Goal: Task Accomplishment & Management: Complete application form

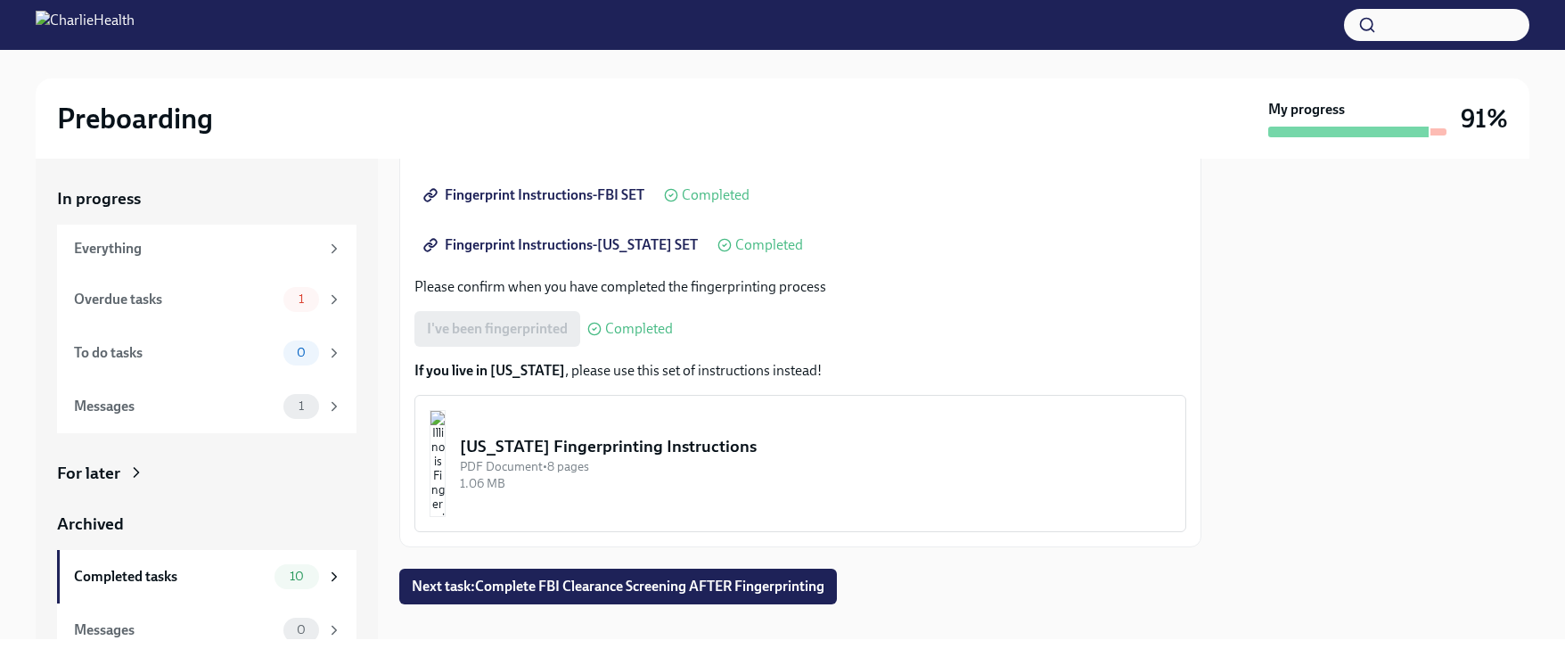
scroll to position [368, 0]
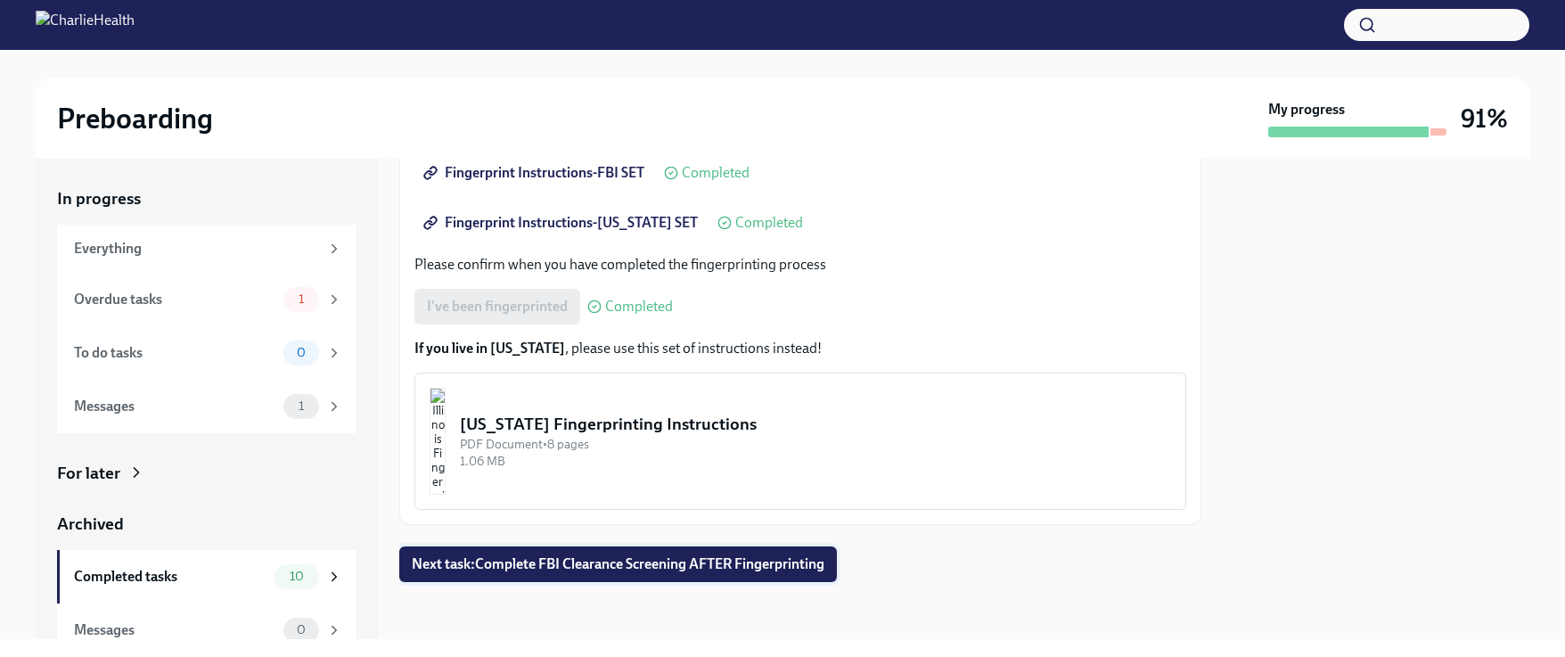
click at [785, 575] on button "Next task : Complete FBI Clearance Screening AFTER Fingerprinting" at bounding box center [617, 564] width 437 height 36
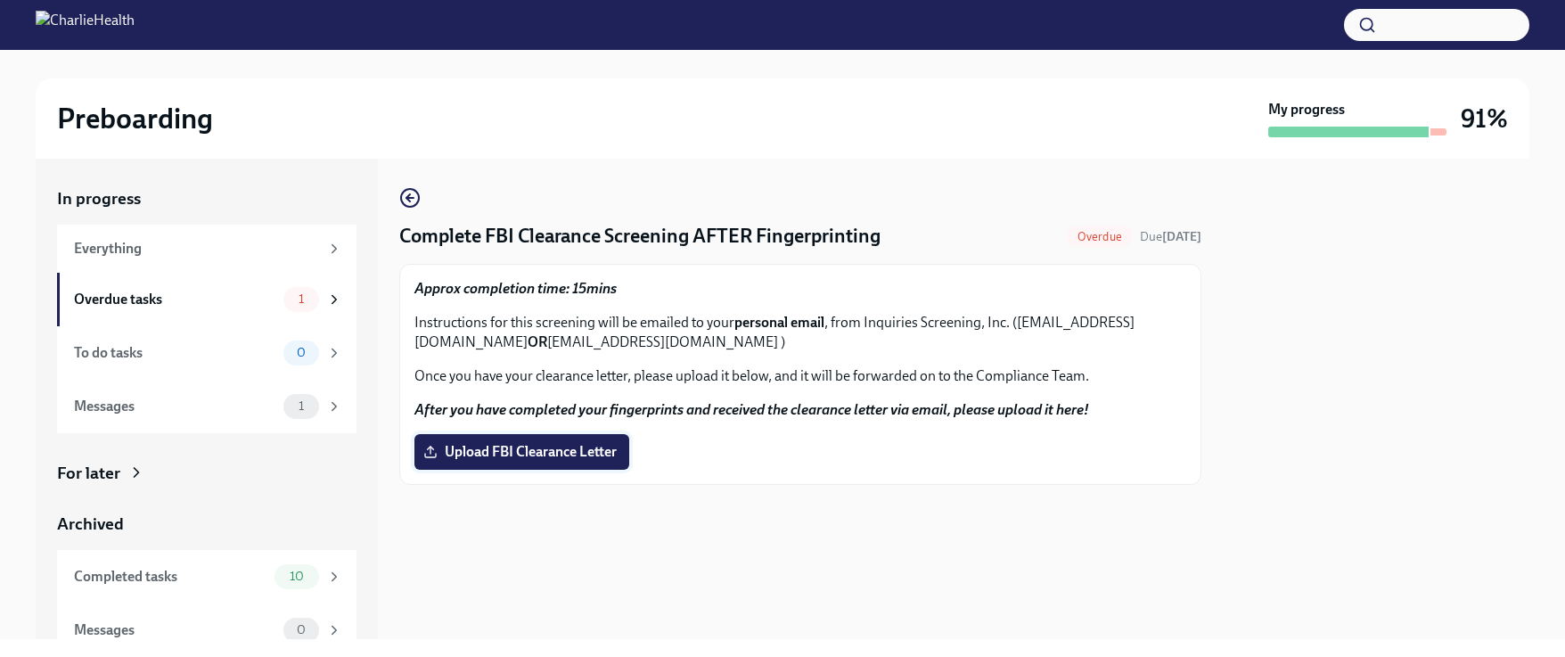
click at [478, 448] on span "Upload FBI Clearance Letter" at bounding box center [522, 452] width 190 height 18
click at [0, 0] on input "Upload FBI Clearance Letter" at bounding box center [0, 0] width 0 height 0
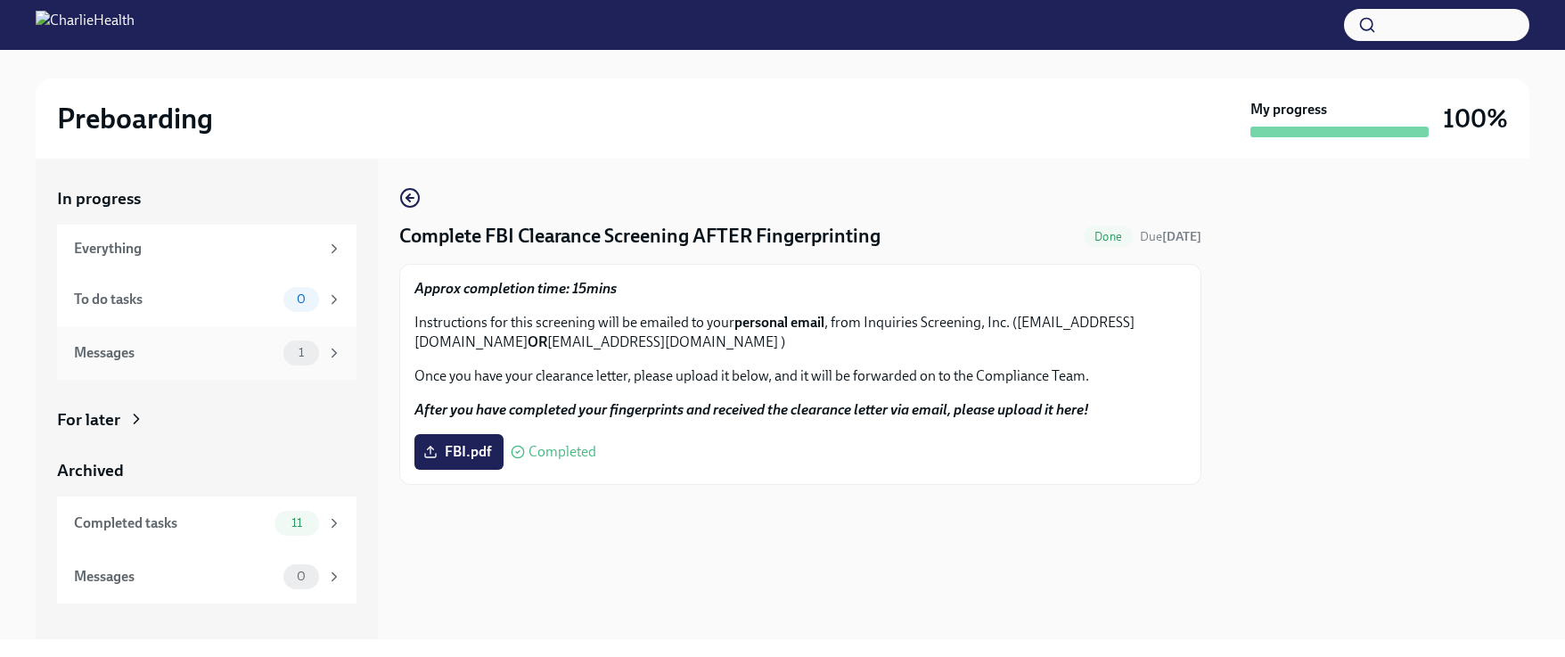
click at [332, 345] on icon at bounding box center [334, 353] width 16 height 16
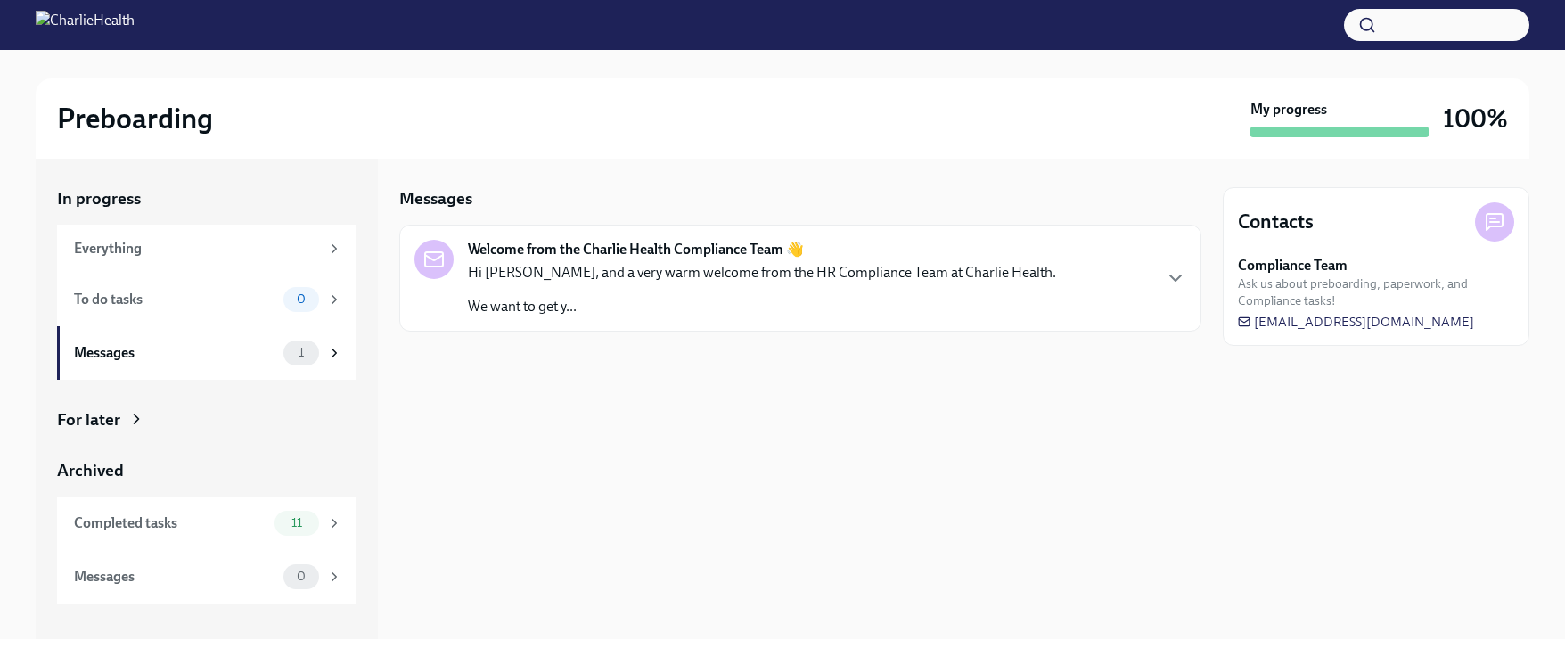
click at [535, 305] on p "We want to get y..." at bounding box center [762, 307] width 588 height 20
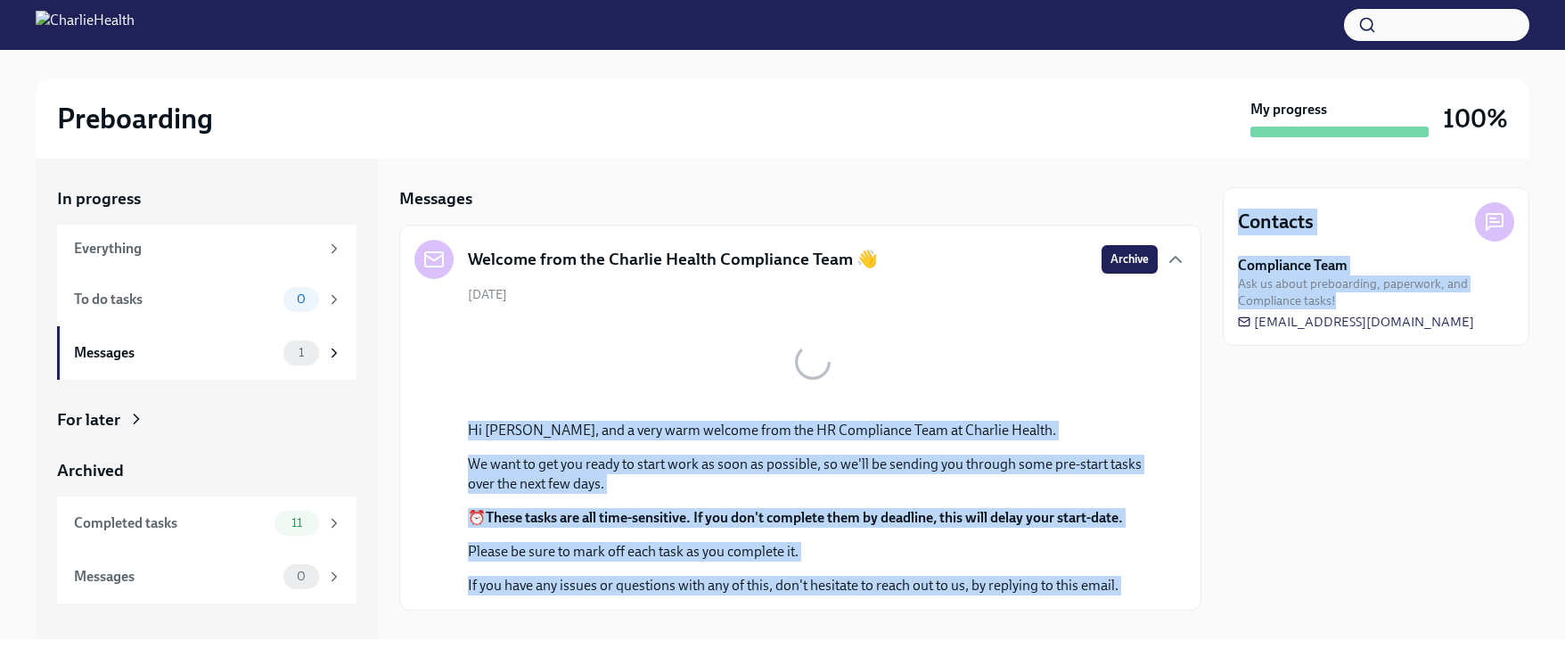
drag, startPoint x: 1201, startPoint y: 396, endPoint x: 1217, endPoint y: 487, distance: 92.3
click at [1217, 487] on div "In progress Everything To do tasks 0 Messages 1 For later Archived Completed ta…" at bounding box center [782, 399] width 1493 height 480
click at [1169, 467] on div "[DATE] Hi [PERSON_NAME], and a very warm welcome from the HR Compliance Team at…" at bounding box center [800, 440] width 772 height 309
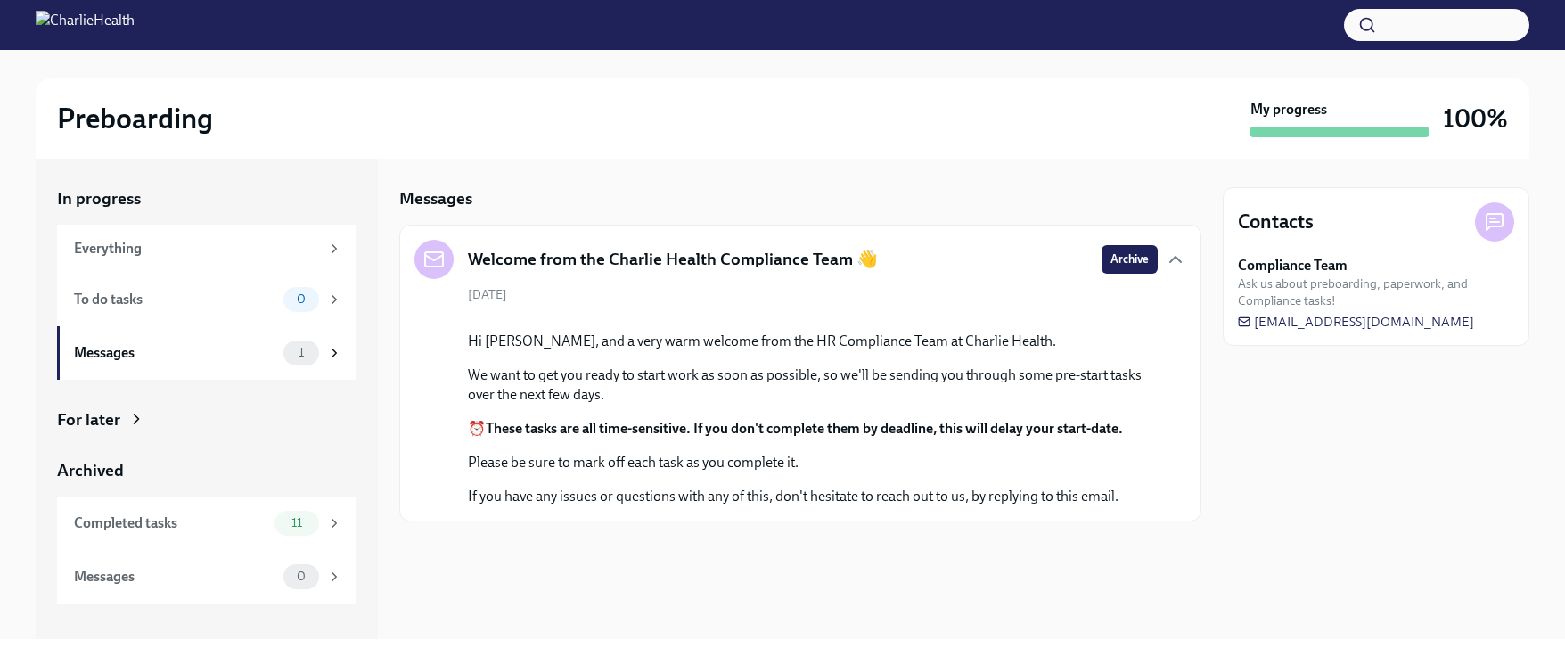
scroll to position [134, 0]
click at [331, 250] on icon at bounding box center [334, 249] width 16 height 16
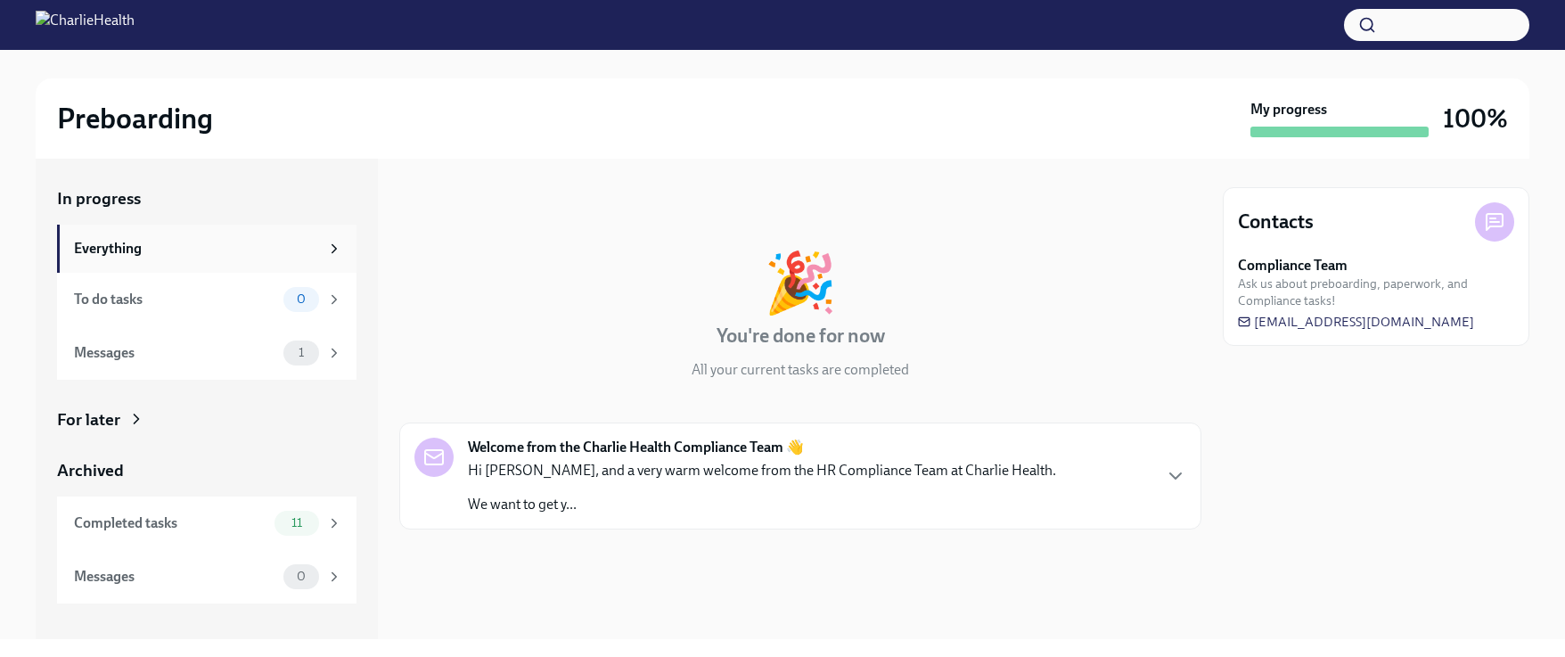
click at [337, 249] on icon at bounding box center [334, 249] width 16 height 16
click at [130, 420] on icon at bounding box center [136, 419] width 18 height 18
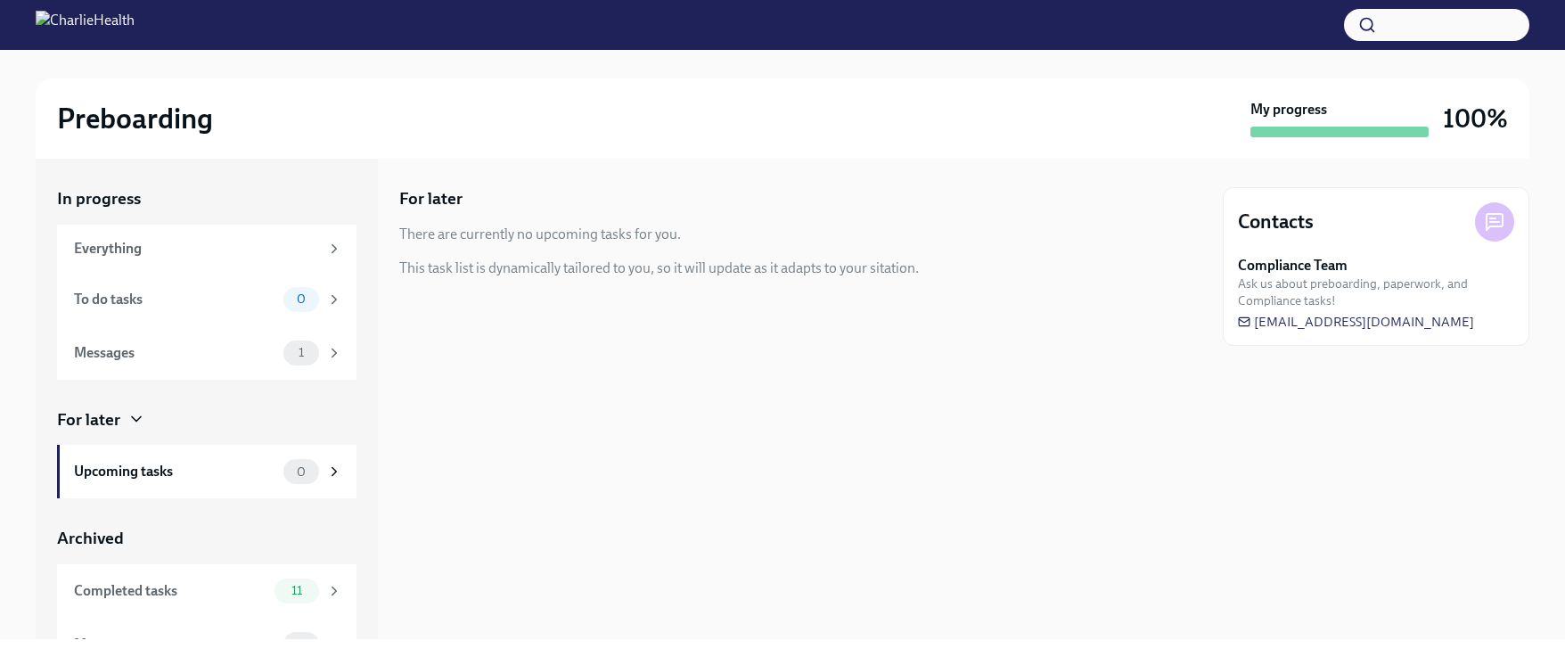
click at [130, 420] on icon at bounding box center [136, 419] width 18 height 18
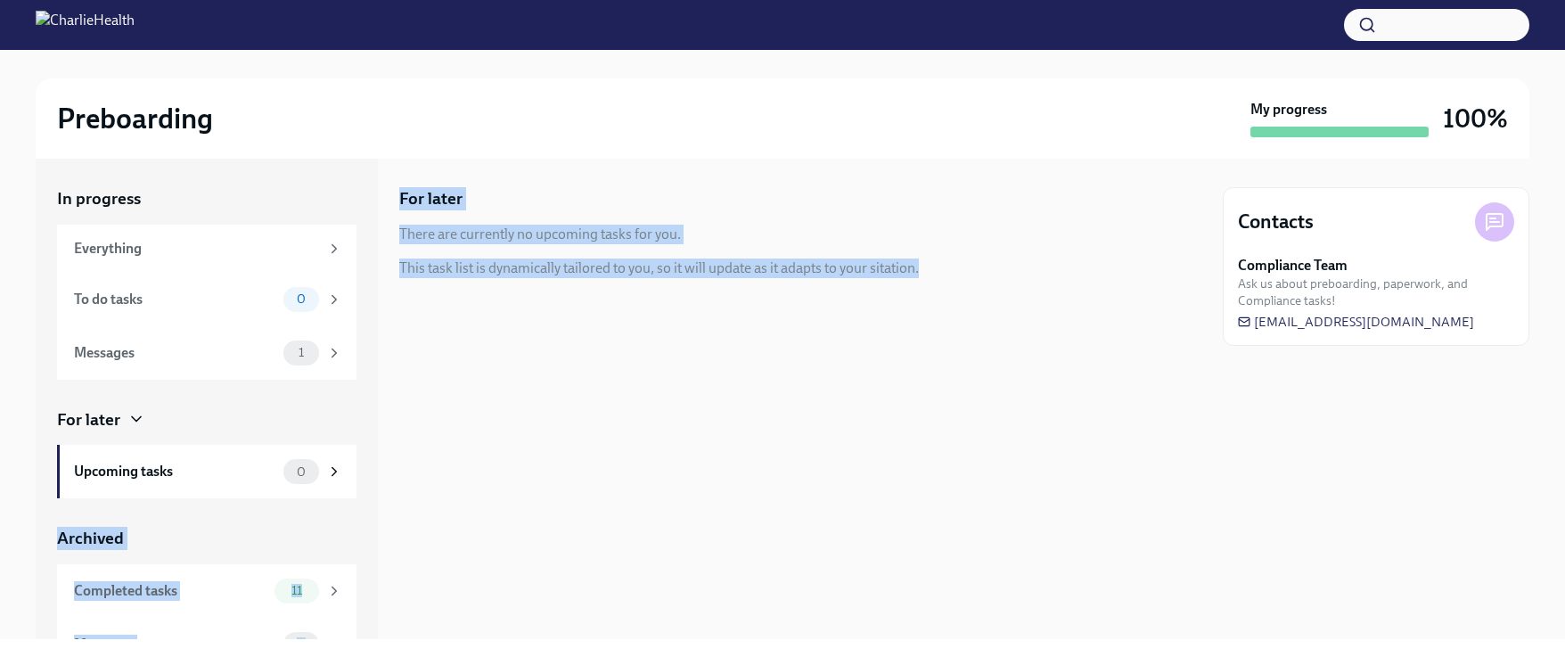
drag, startPoint x: 360, startPoint y: 482, endPoint x: 405, endPoint y: 587, distance: 114.5
click at [405, 587] on div "In progress Everything To do tasks 0 Messages 1 For later Upcoming tasks 0 Arch…" at bounding box center [782, 399] width 1493 height 480
click at [450, 547] on div "For later There are currently no upcoming tasks for you. This task list is dyna…" at bounding box center [800, 399] width 802 height 480
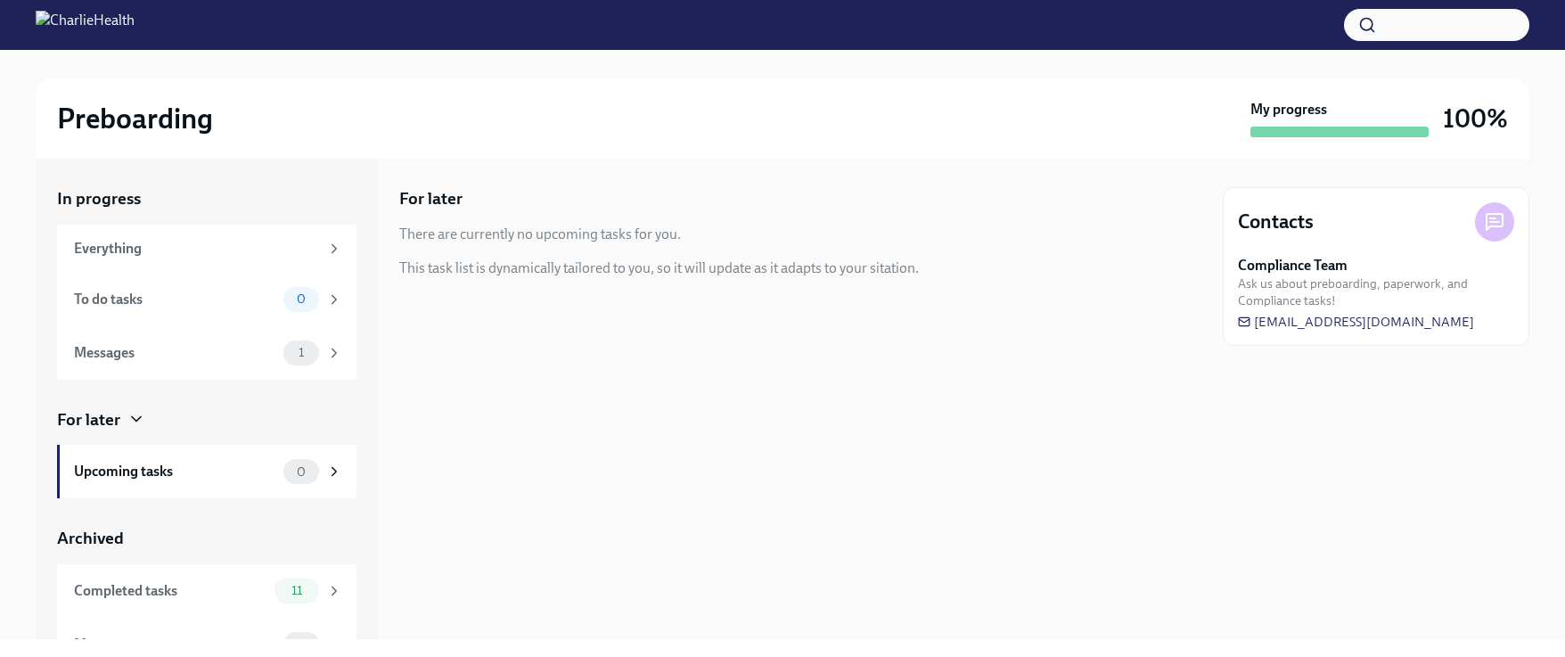
scroll to position [32, 0]
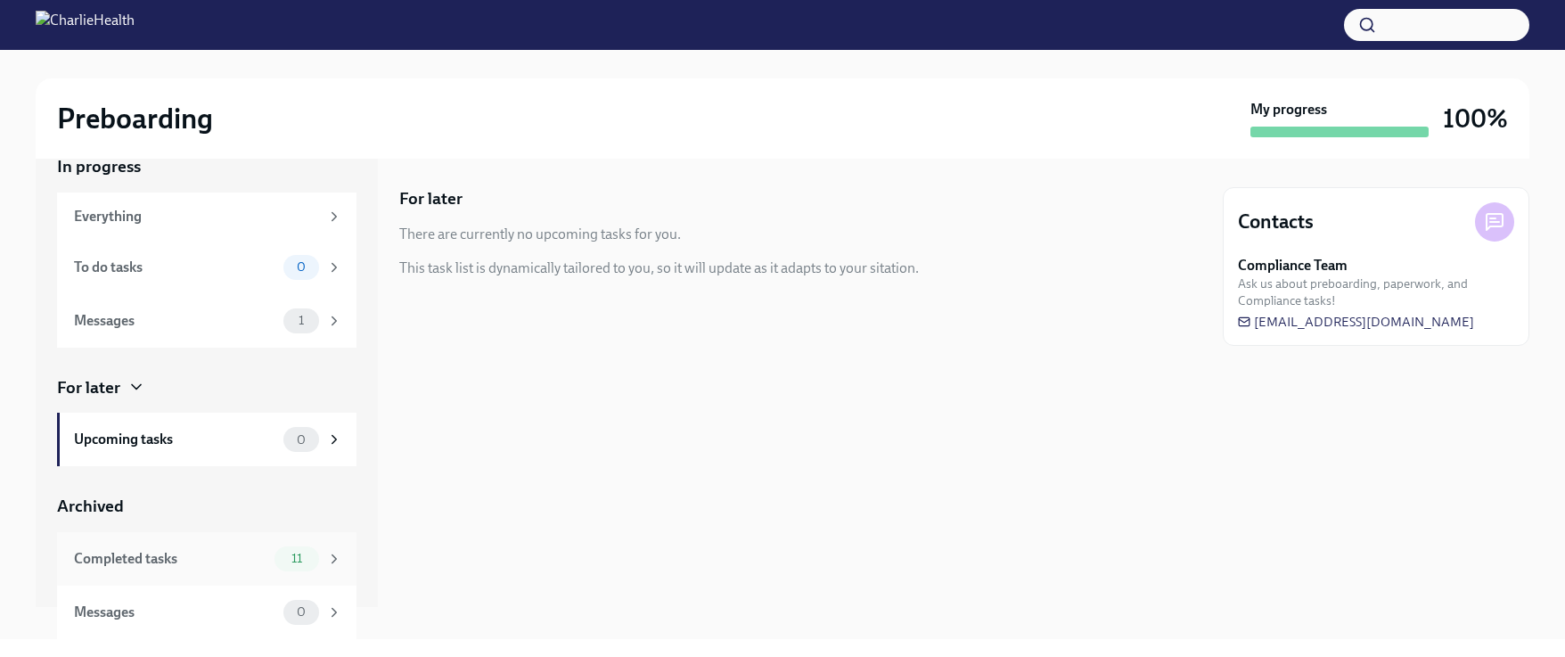
click at [326, 559] on icon at bounding box center [334, 559] width 16 height 16
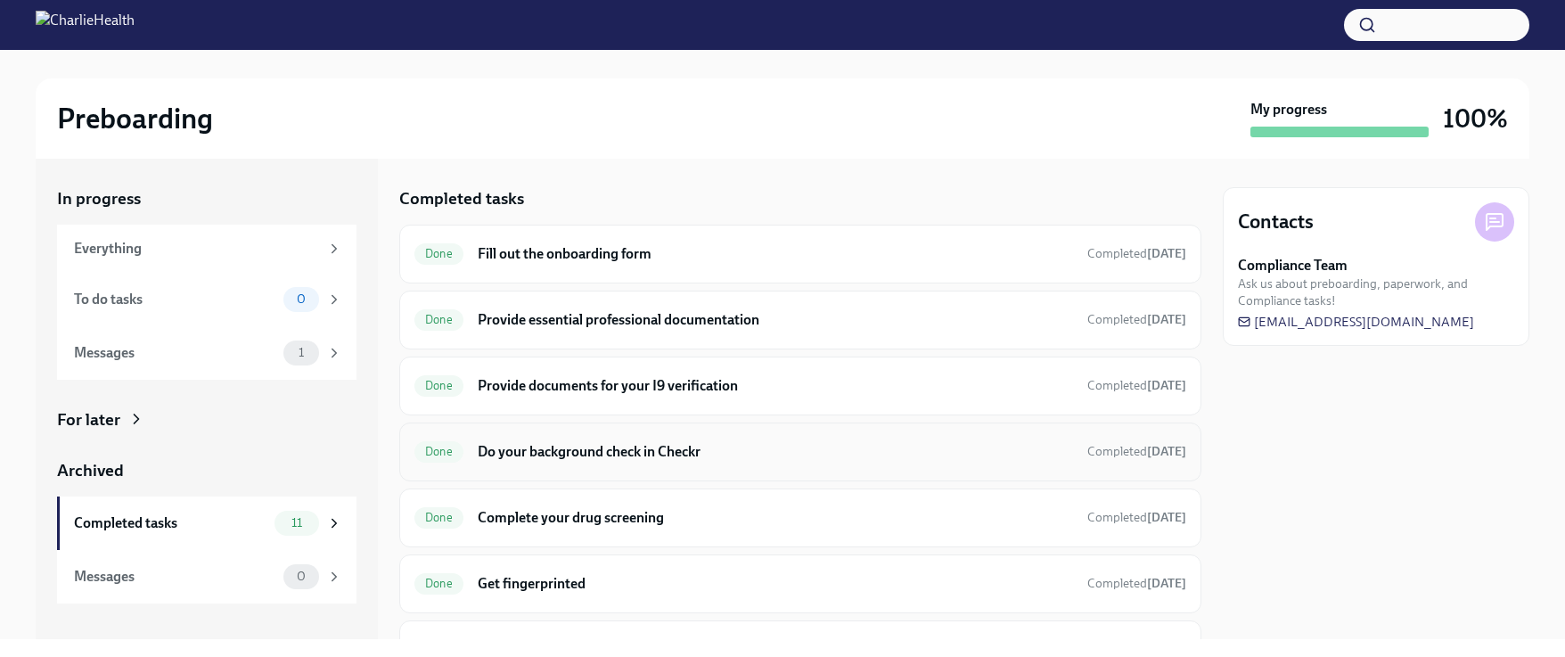
click at [587, 442] on h6 "Do your background check in Checkr" at bounding box center [775, 452] width 595 height 20
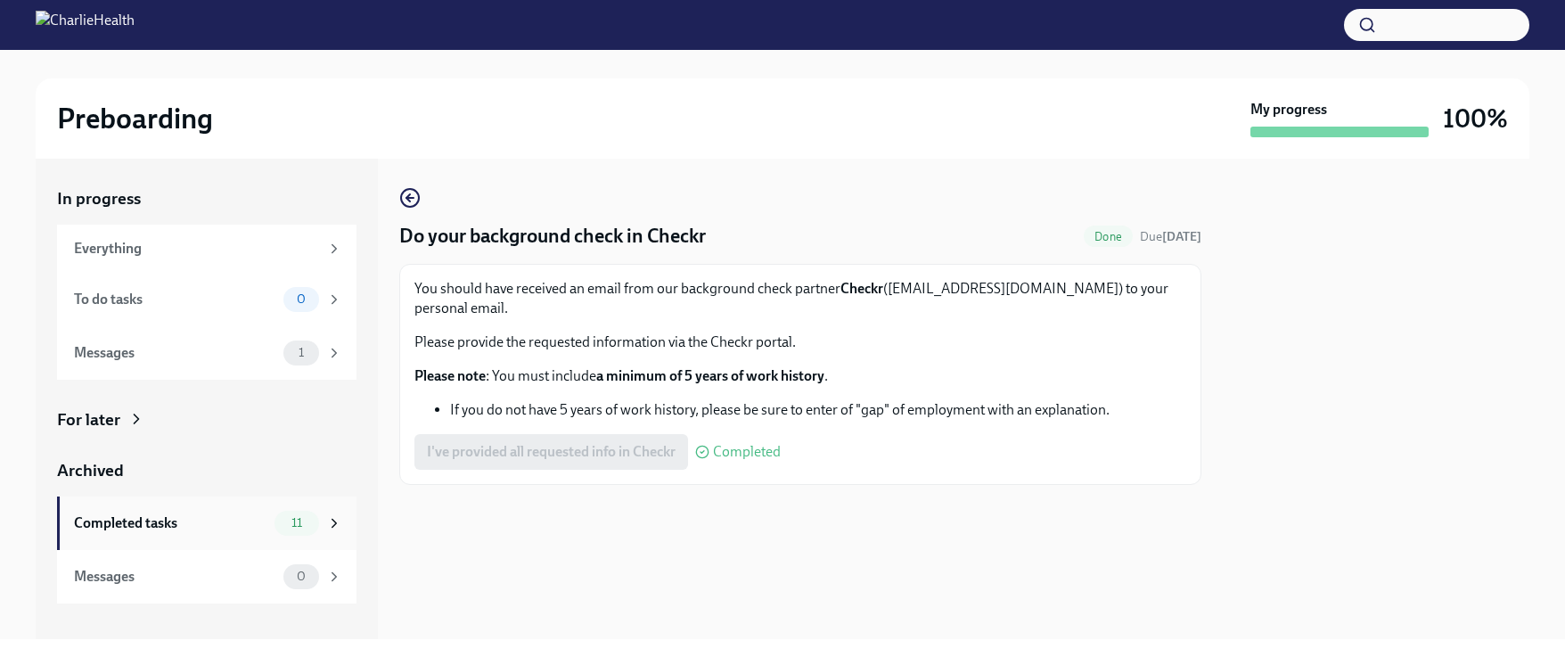
click at [331, 523] on icon at bounding box center [334, 523] width 16 height 16
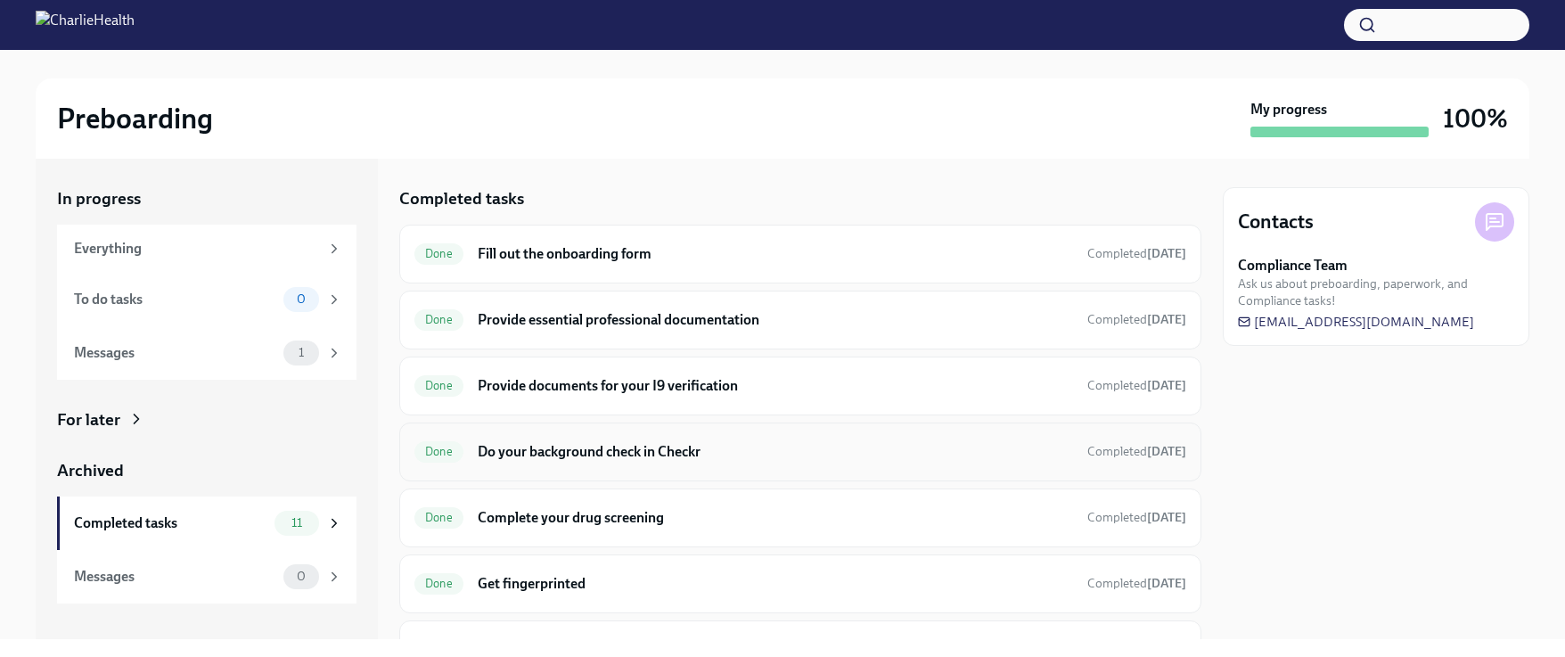
click at [551, 448] on h6 "Do your background check in Checkr" at bounding box center [775, 452] width 595 height 20
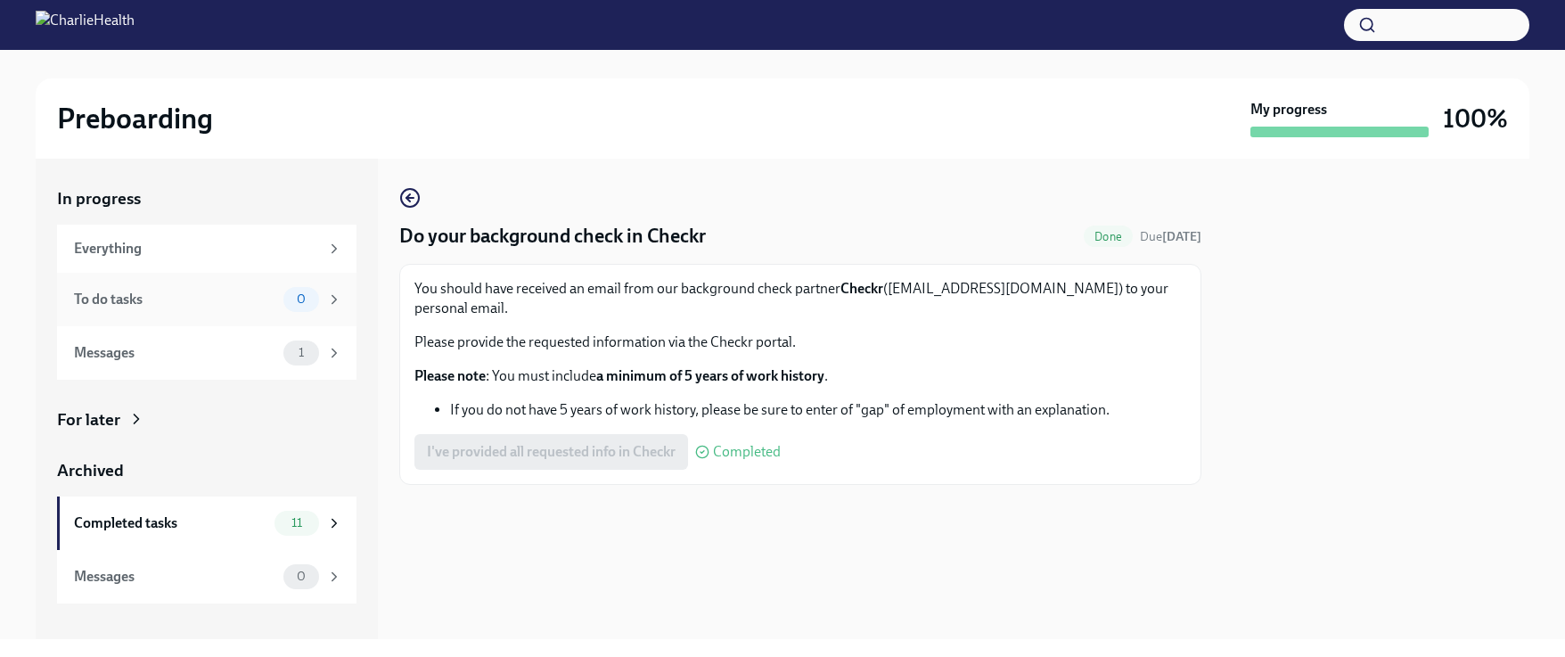
click at [114, 298] on div "To do tasks" at bounding box center [175, 300] width 202 height 20
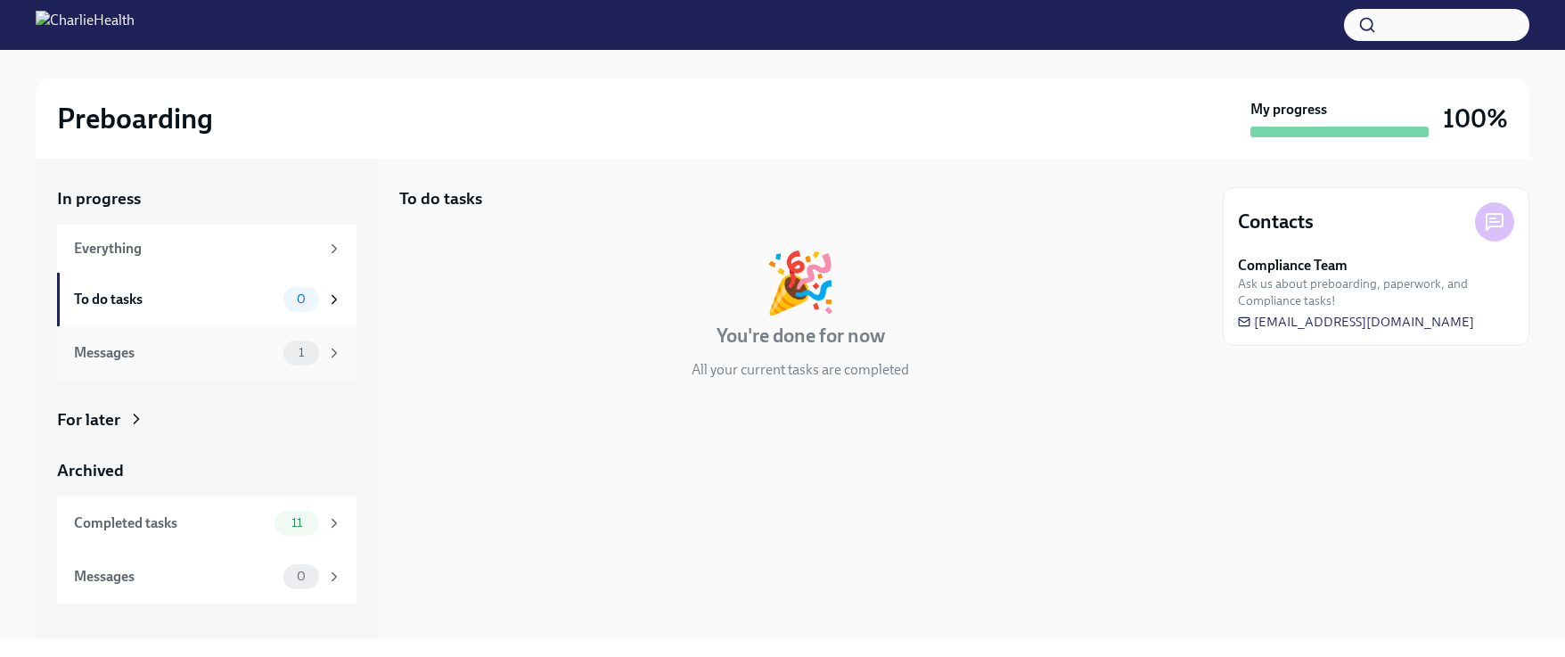
click at [124, 357] on div "Messages" at bounding box center [175, 353] width 202 height 20
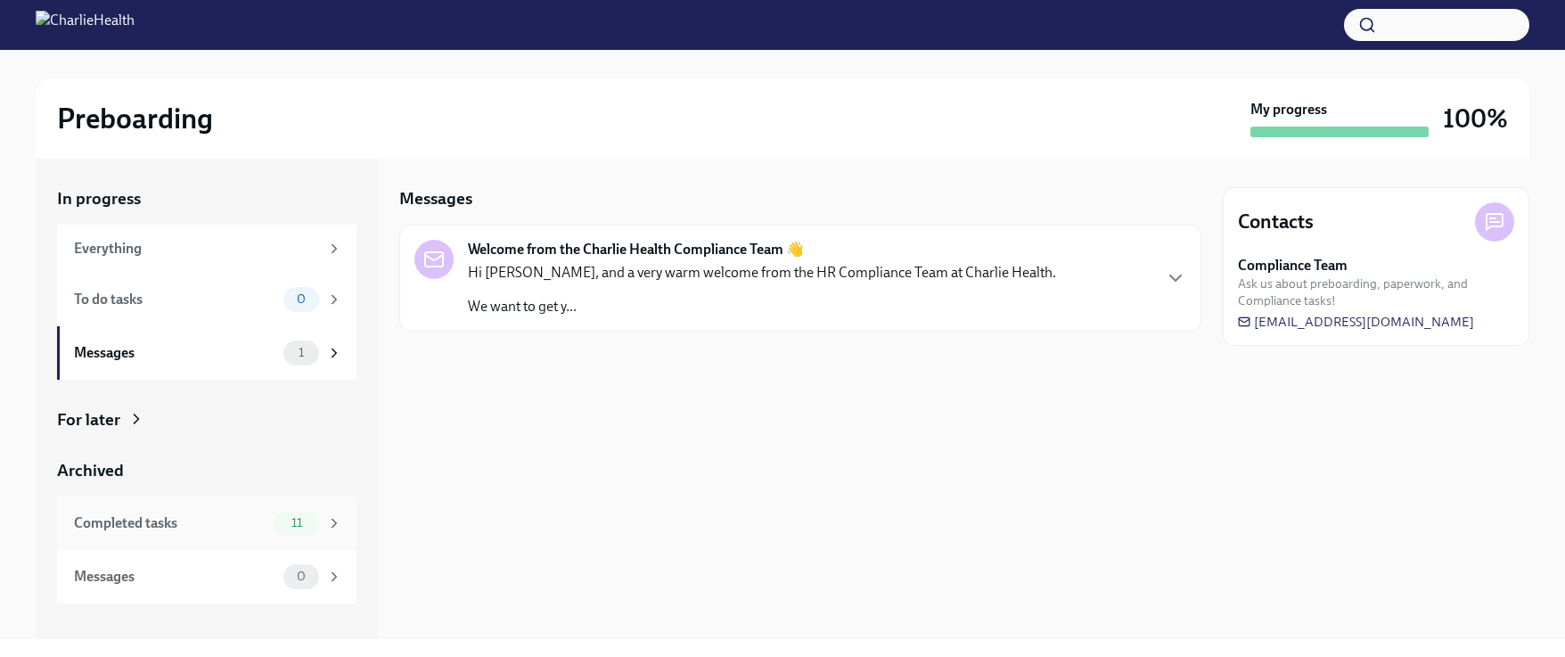
click at [118, 522] on div "Completed tasks" at bounding box center [170, 523] width 193 height 20
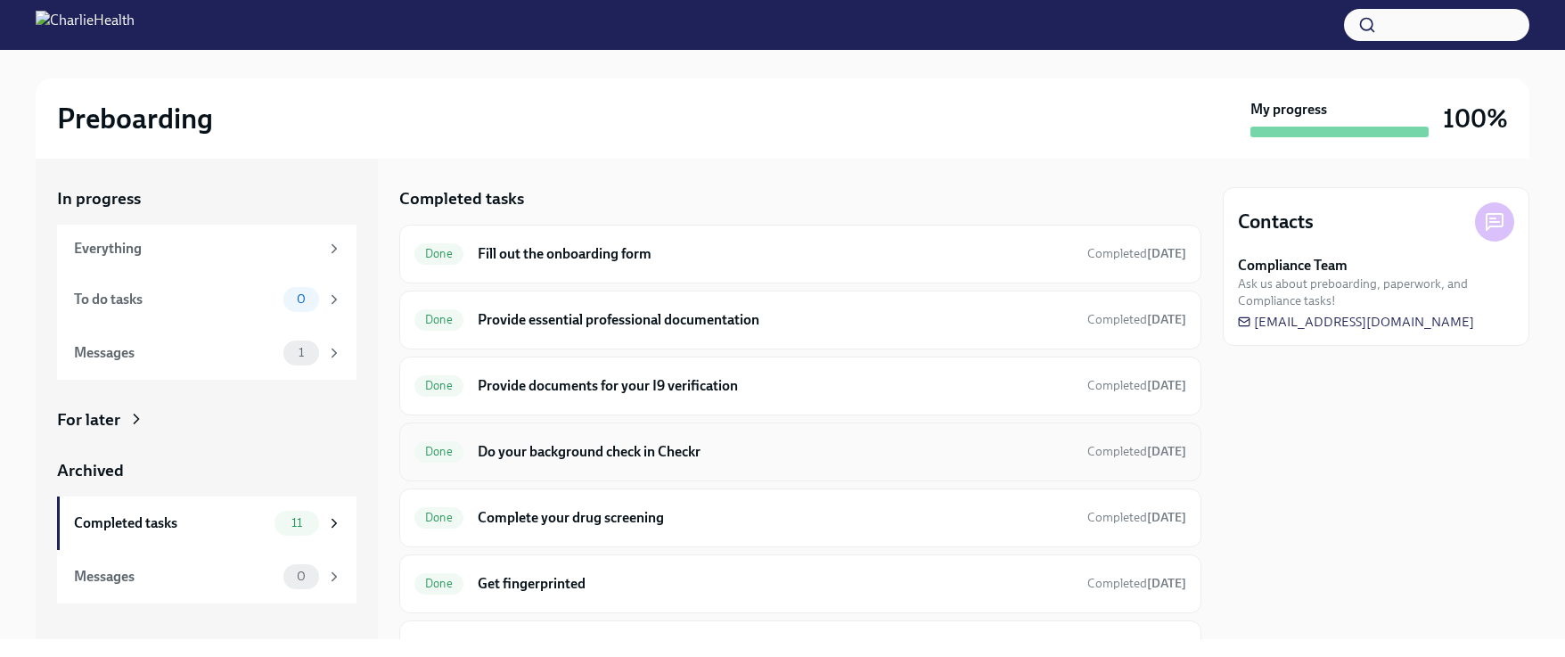
click at [698, 450] on h6 "Do your background check in Checkr" at bounding box center [775, 452] width 595 height 20
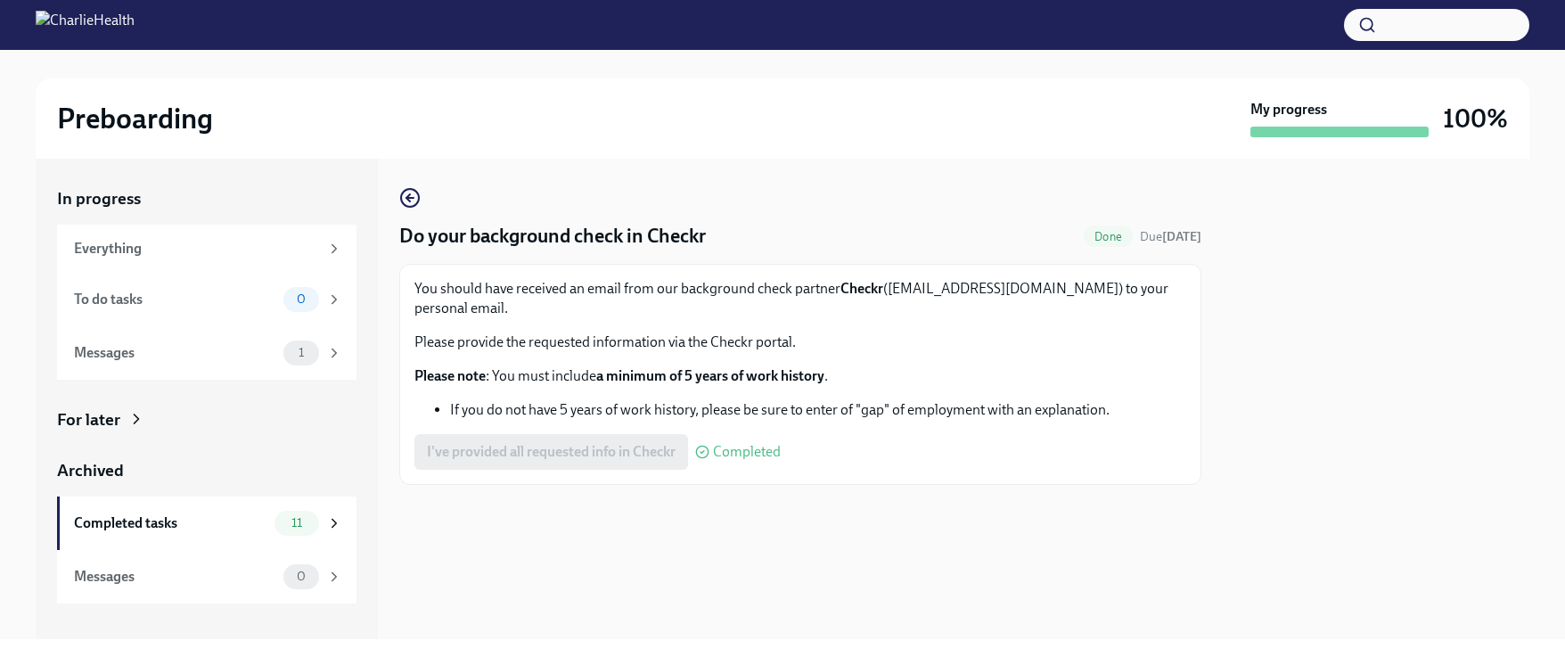
drag, startPoint x: 1088, startPoint y: 234, endPoint x: 1095, endPoint y: 243, distance: 11.4
click at [1088, 236] on span "Done" at bounding box center [1107, 236] width 49 height 13
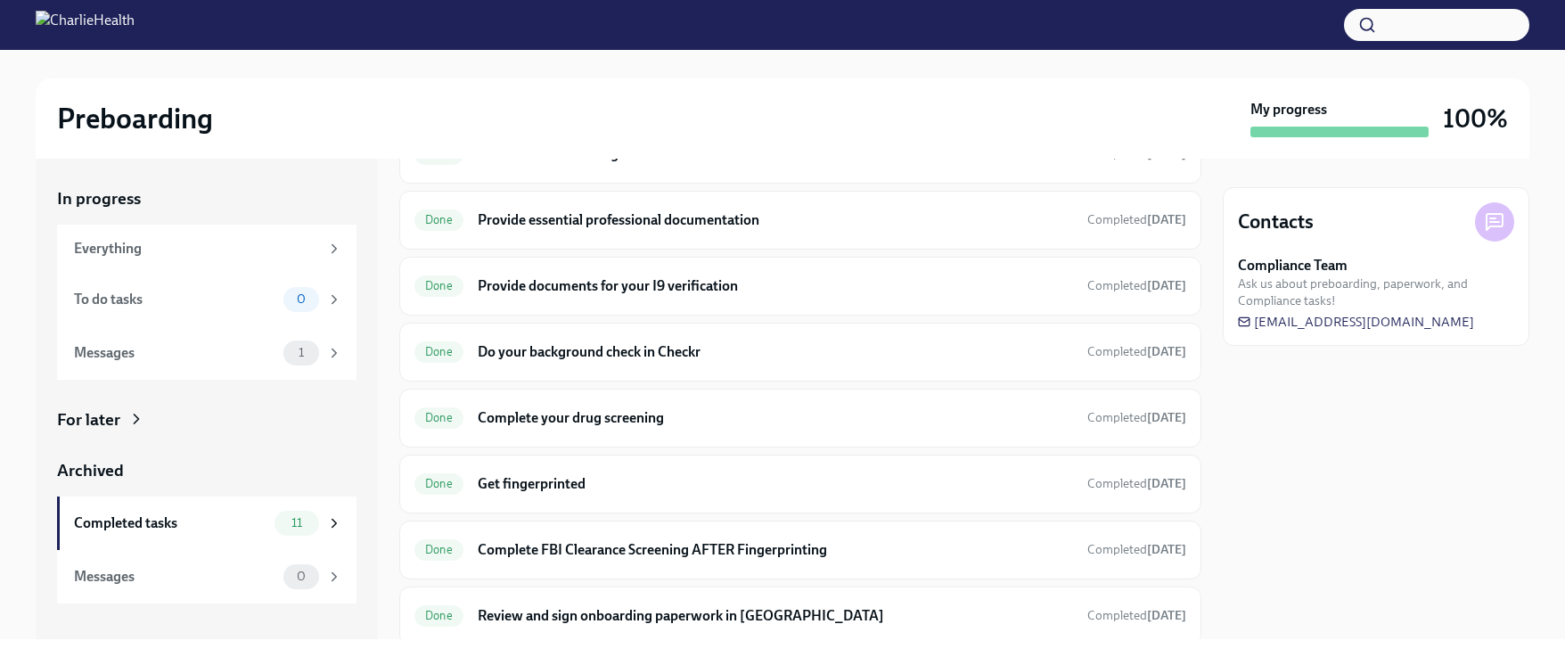
scroll to position [23, 0]
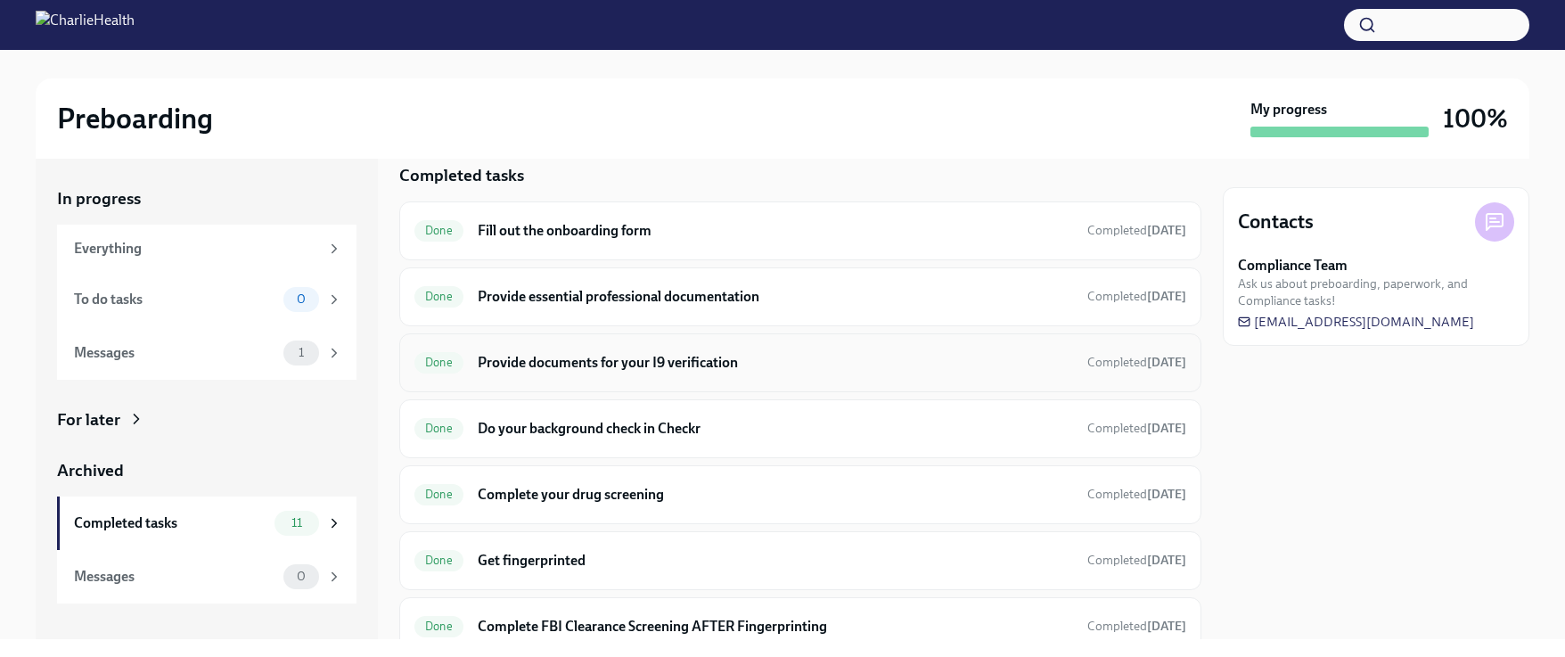
click at [507, 364] on h6 "Provide documents for your I9 verification" at bounding box center [775, 363] width 595 height 20
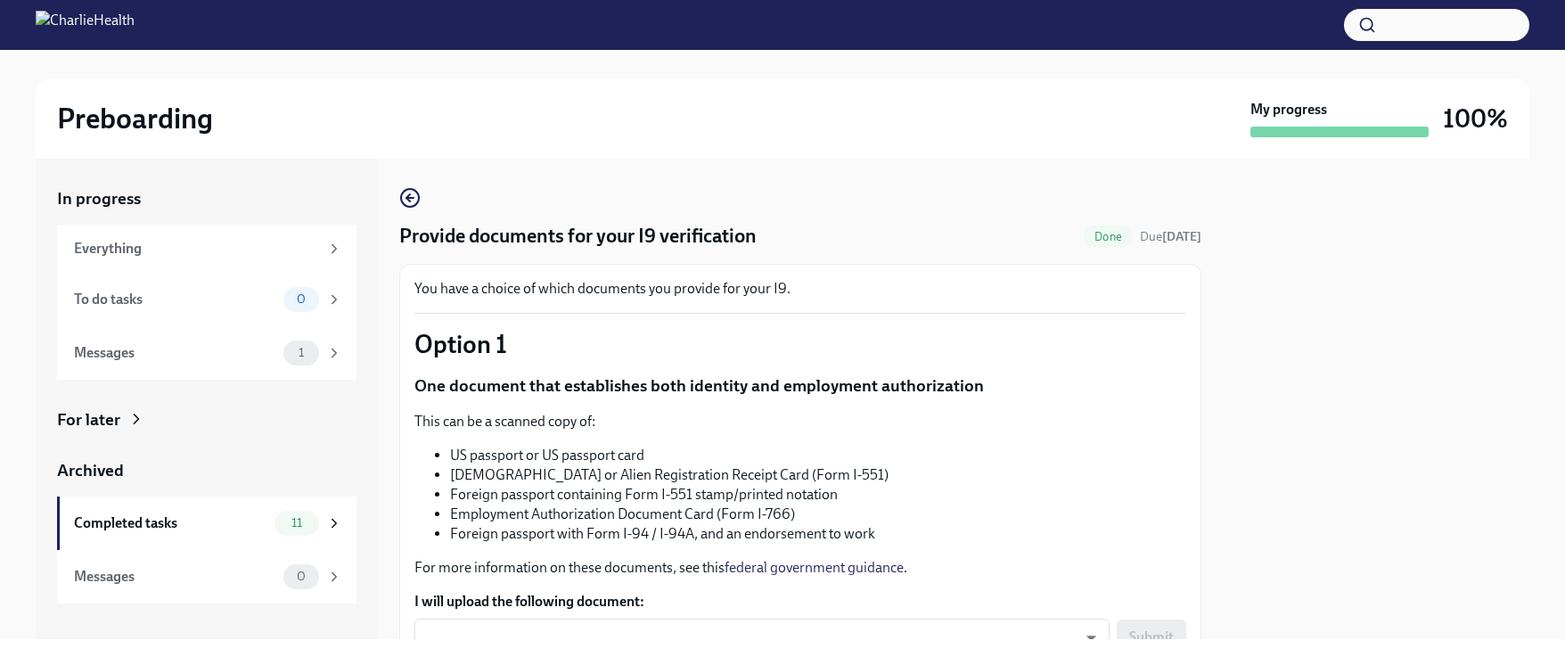
click at [127, 199] on div "In progress" at bounding box center [206, 198] width 299 height 23
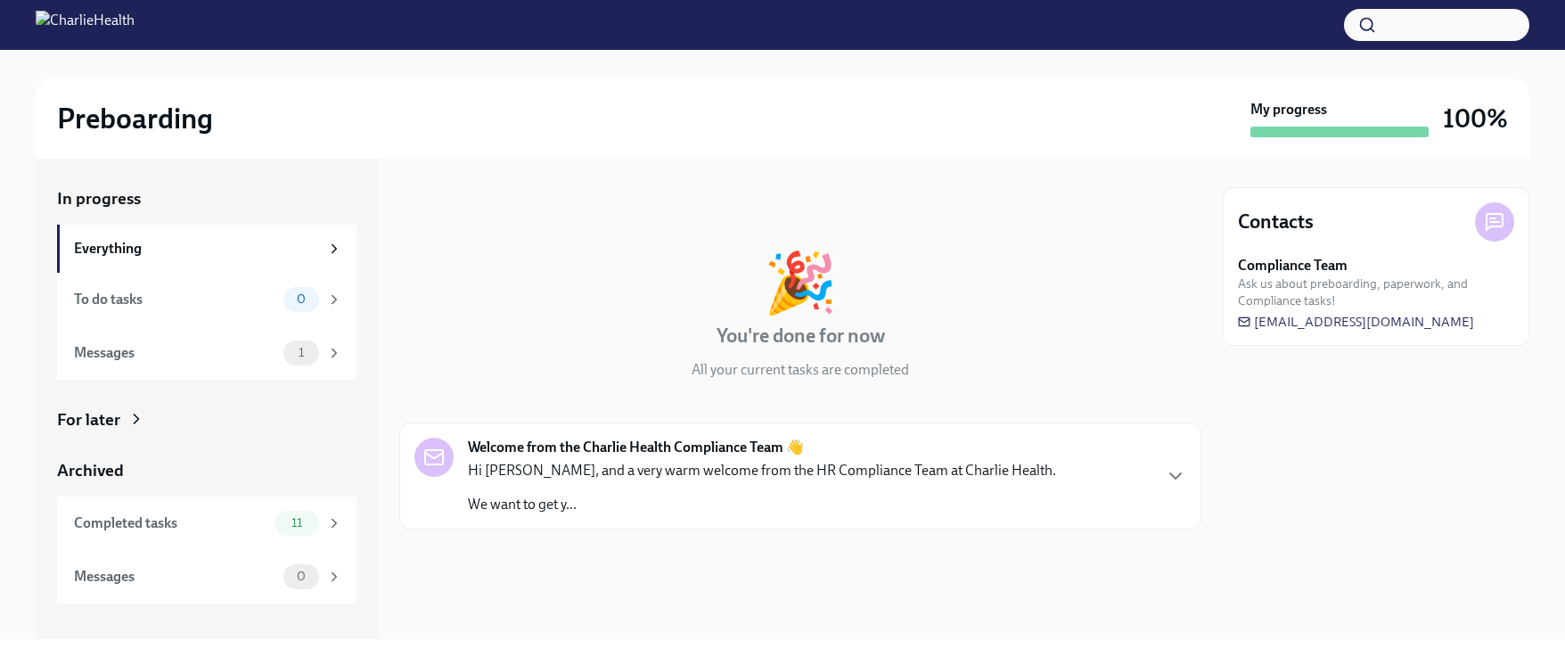
click at [565, 498] on p "We want to get y..." at bounding box center [762, 505] width 588 height 20
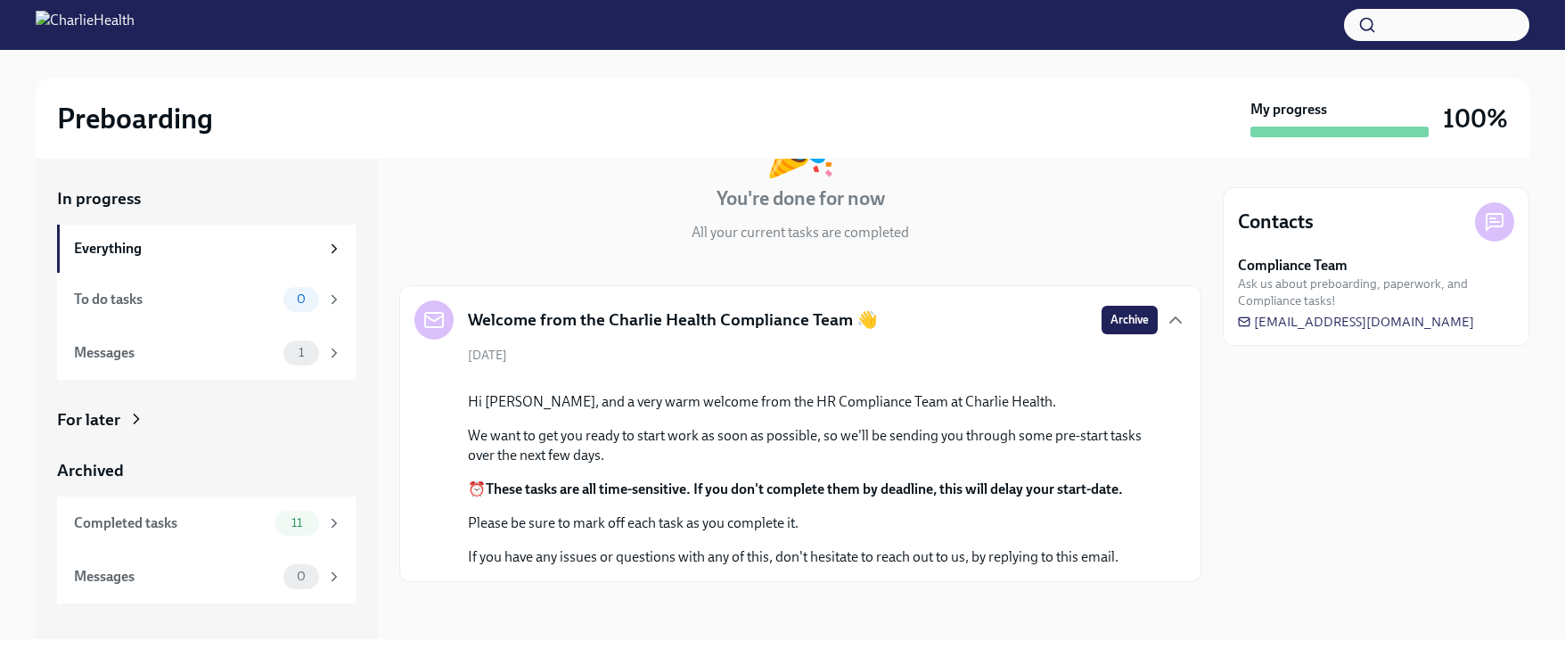
scroll to position [331, 0]
click at [144, 519] on div "Completed tasks" at bounding box center [170, 523] width 193 height 20
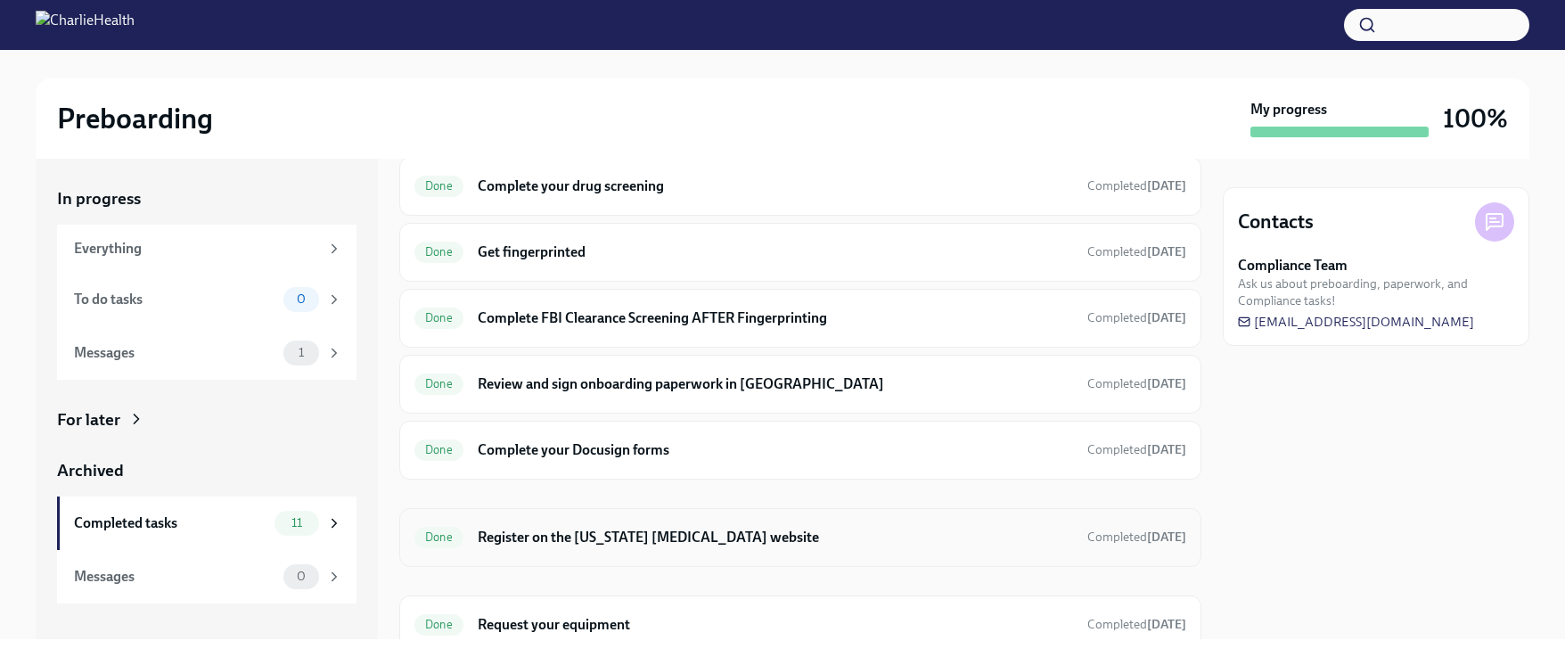
click at [625, 536] on h6 "Register on the [US_STATE] [MEDICAL_DATA] website" at bounding box center [775, 537] width 595 height 20
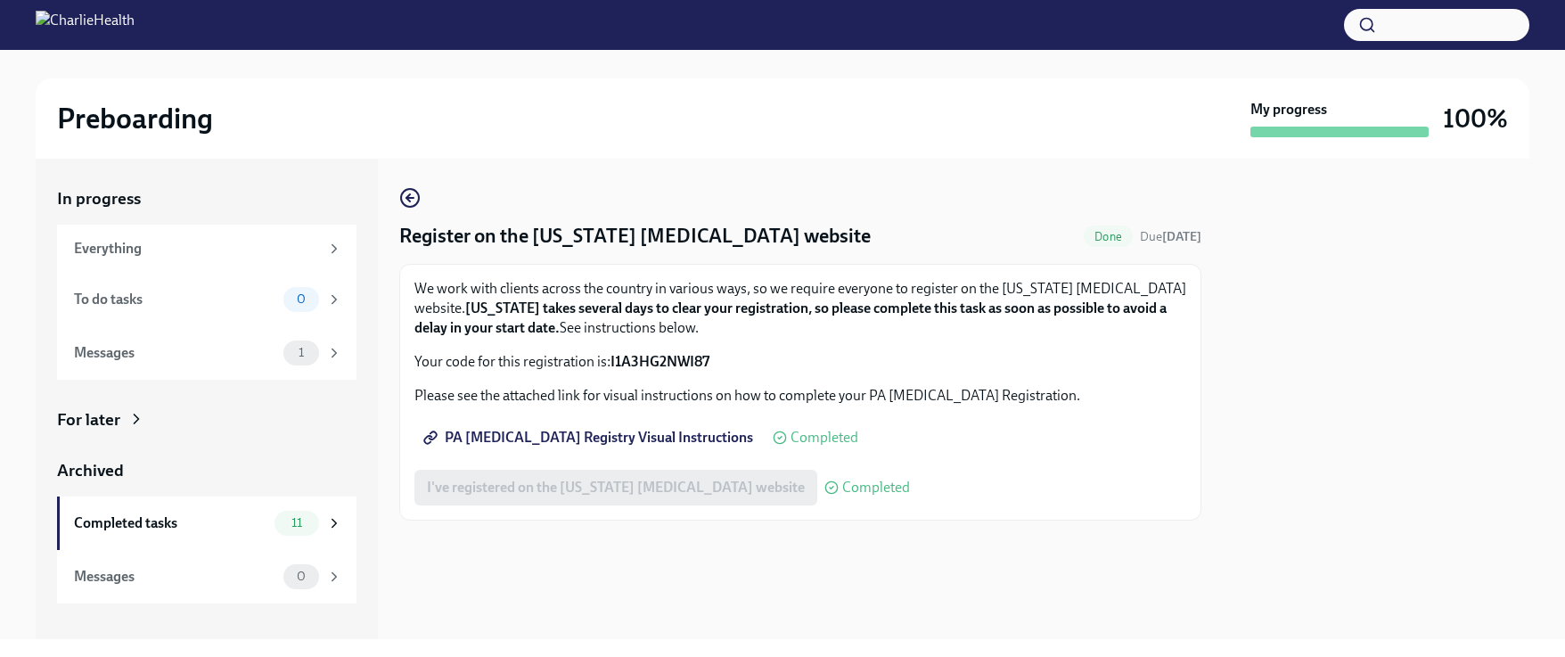
click at [587, 443] on span "PA [MEDICAL_DATA] Registry Visual Instructions" at bounding box center [590, 438] width 326 height 18
click at [681, 492] on div "I've registered on the [US_STATE] [MEDICAL_DATA] website Completed" at bounding box center [661, 488] width 495 height 36
drag, startPoint x: 610, startPoint y: 361, endPoint x: 711, endPoint y: 362, distance: 100.7
click at [711, 362] on p "Your code for this registration is: I1A3HG2NWI87" at bounding box center [800, 362] width 772 height 20
copy strong "I1A3HG2NWI87"
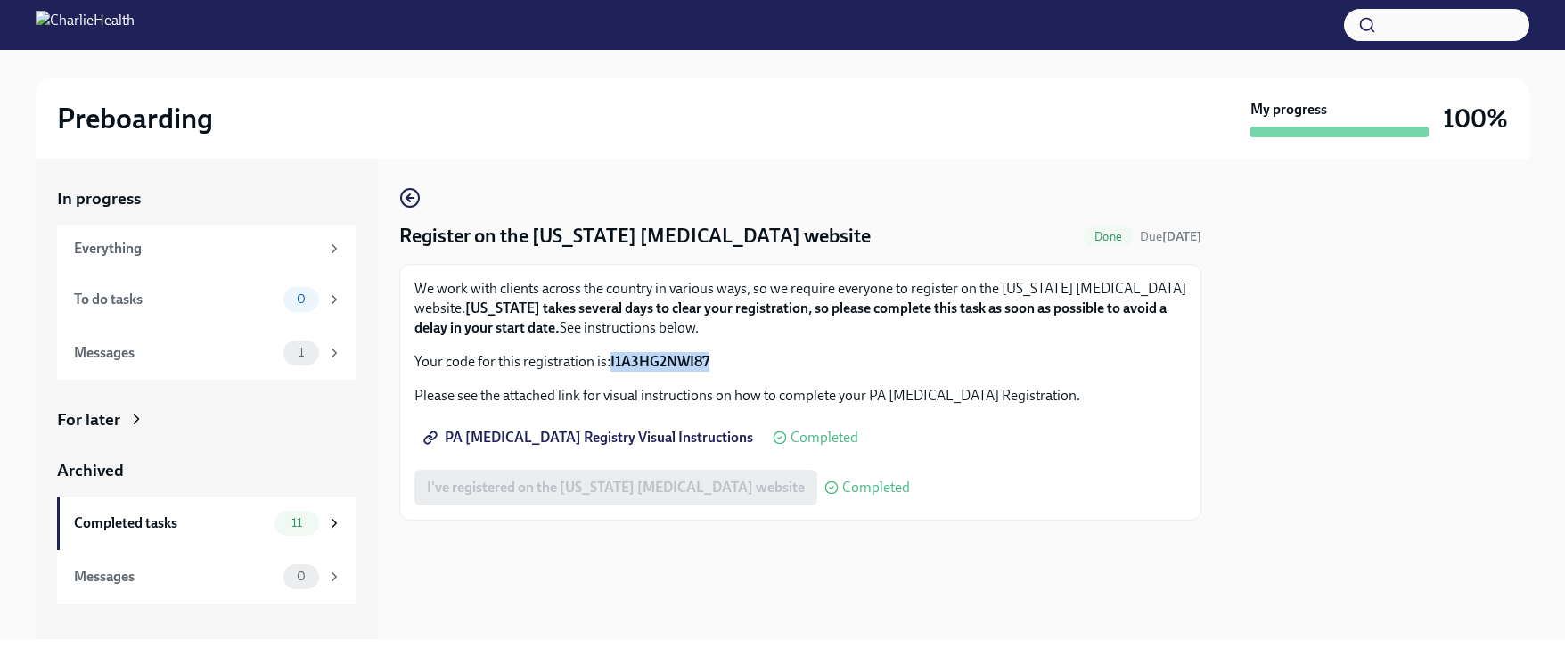
click at [678, 440] on span "PA [MEDICAL_DATA] Registry Visual Instructions" at bounding box center [590, 438] width 326 height 18
